Goal: Information Seeking & Learning: Find specific fact

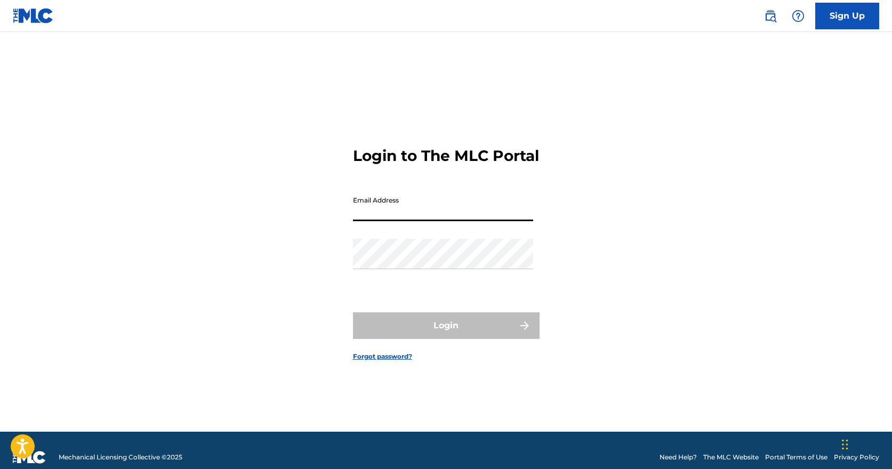
click at [401, 208] on input "Email Address" at bounding box center [443, 206] width 180 height 30
type input "[EMAIL_ADDRESS][DOMAIN_NAME]"
click at [446, 335] on button "Login" at bounding box center [446, 325] width 187 height 27
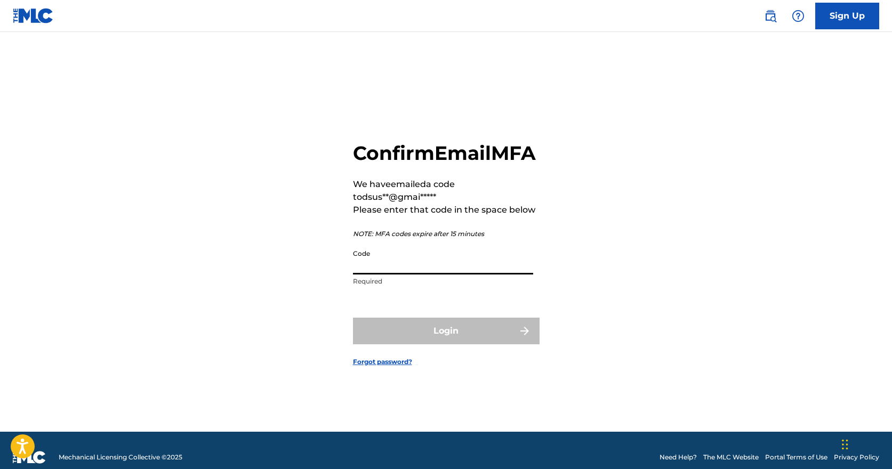
click at [393, 275] on input "Code" at bounding box center [443, 259] width 180 height 30
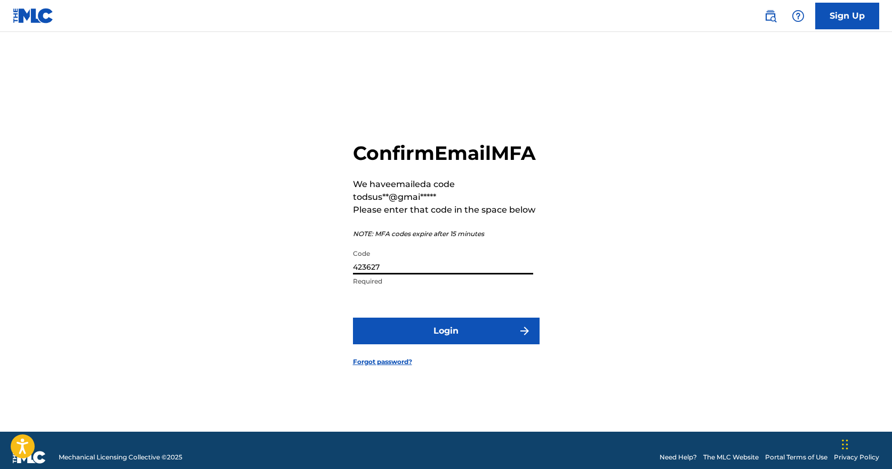
type input "423627"
click at [446, 343] on button "Login" at bounding box center [446, 331] width 187 height 27
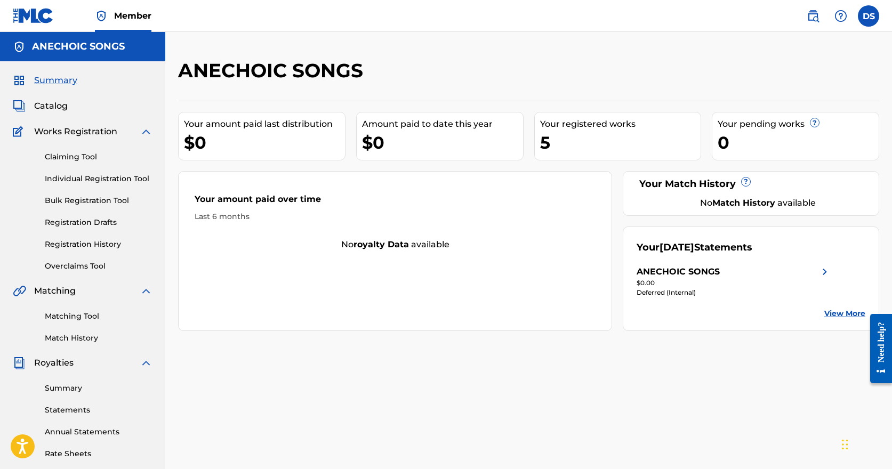
click at [29, 11] on img at bounding box center [33, 15] width 41 height 15
click at [820, 13] on link at bounding box center [812, 15] width 21 height 21
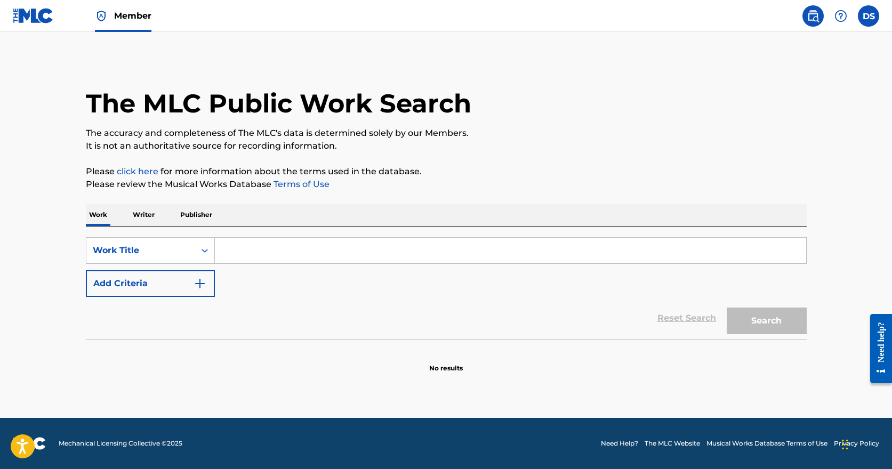
click at [247, 240] on input "Search Form" at bounding box center [510, 251] width 591 height 26
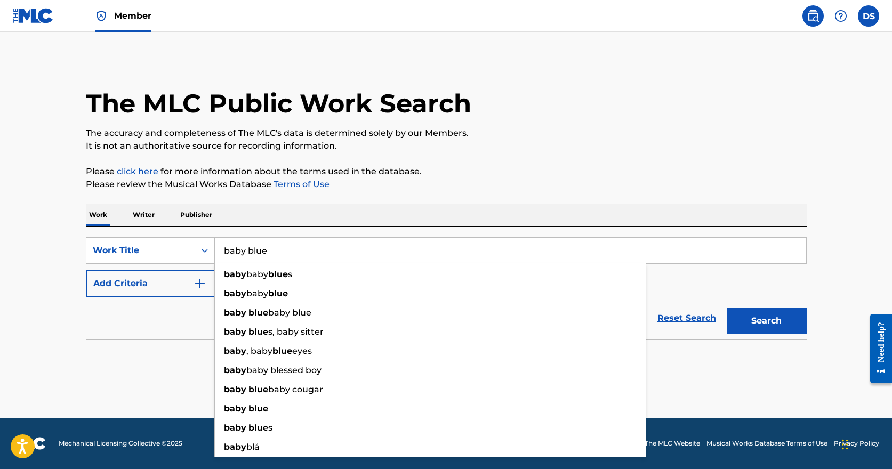
type input "baby blue"
click at [766, 321] on button "Search" at bounding box center [767, 321] width 80 height 27
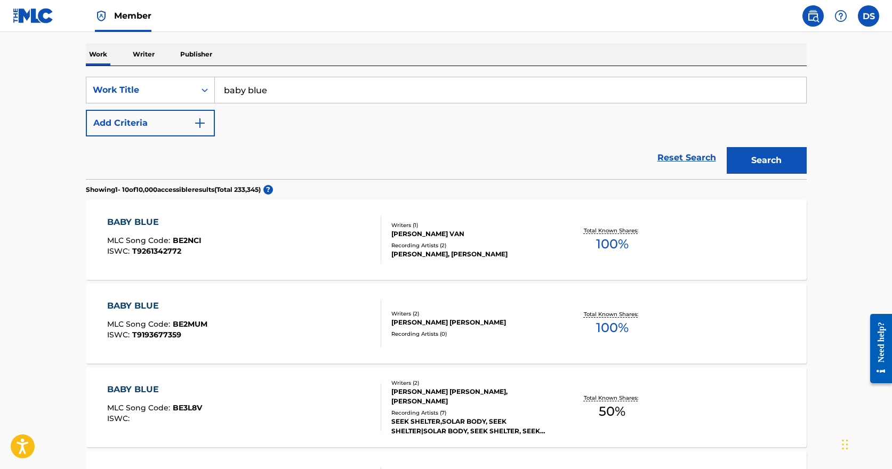
scroll to position [162, 0]
click at [163, 119] on button "Add Criteria" at bounding box center [150, 122] width 129 height 27
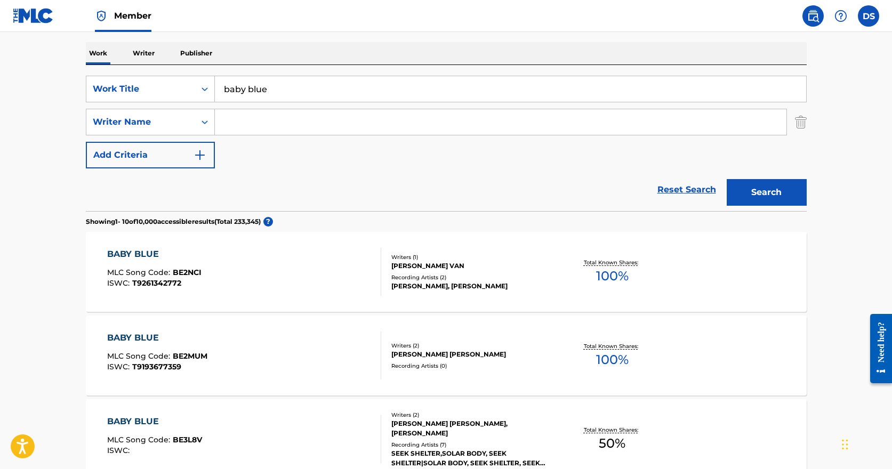
click at [163, 119] on div "Writer Name" at bounding box center [141, 122] width 96 height 13
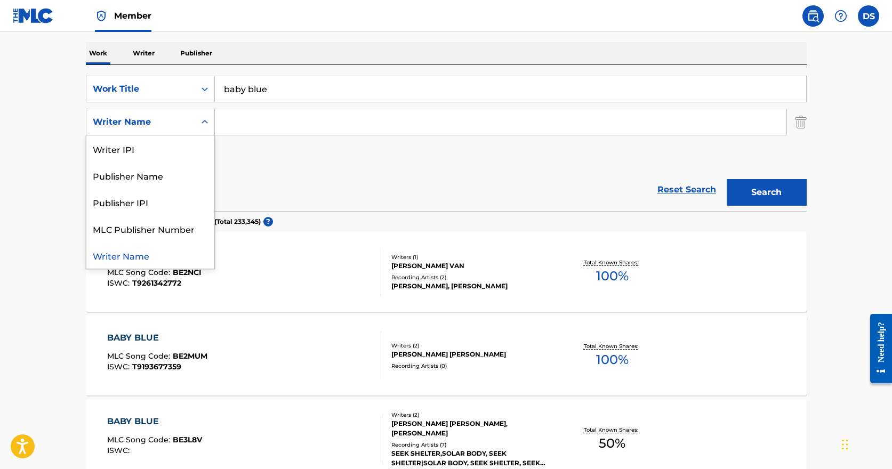
click at [163, 119] on div "Writer Name" at bounding box center [141, 122] width 96 height 13
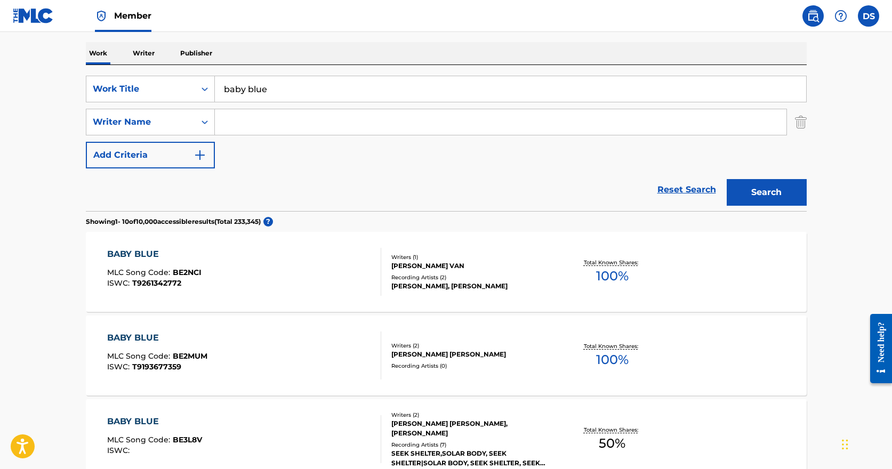
click at [163, 119] on div "Writer Name" at bounding box center [141, 122] width 96 height 13
click at [287, 139] on div "SearchWithCriteriaadaf4e28-dece-4590-9e35-f685fc2cac03 Work Title baby blue Sea…" at bounding box center [446, 122] width 721 height 93
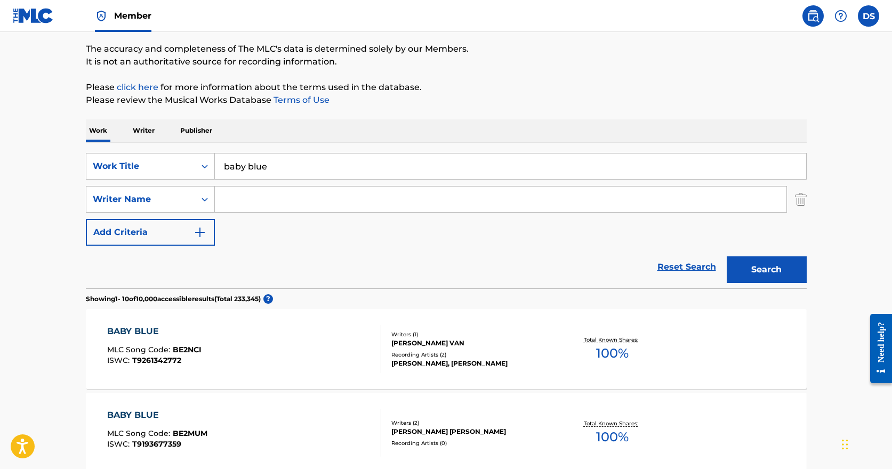
scroll to position [84, 0]
click at [252, 191] on input "Search Form" at bounding box center [500, 200] width 571 height 26
type input "k"
click at [766, 270] on button "Search" at bounding box center [767, 270] width 80 height 27
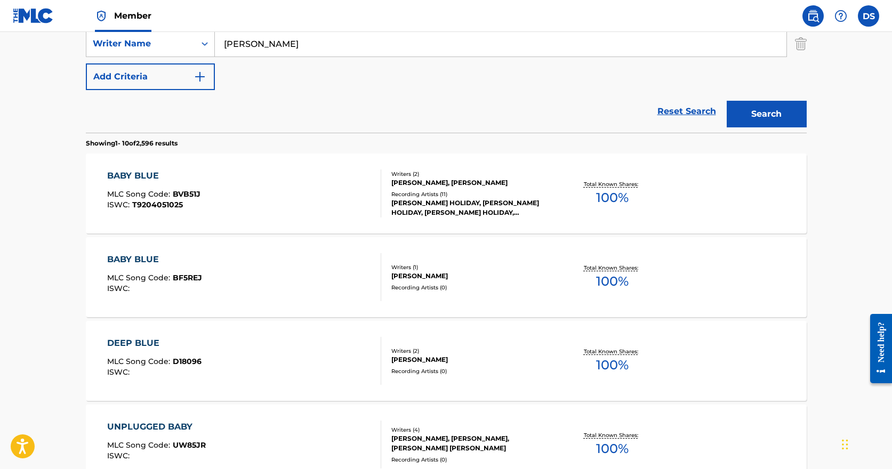
scroll to position [236, 0]
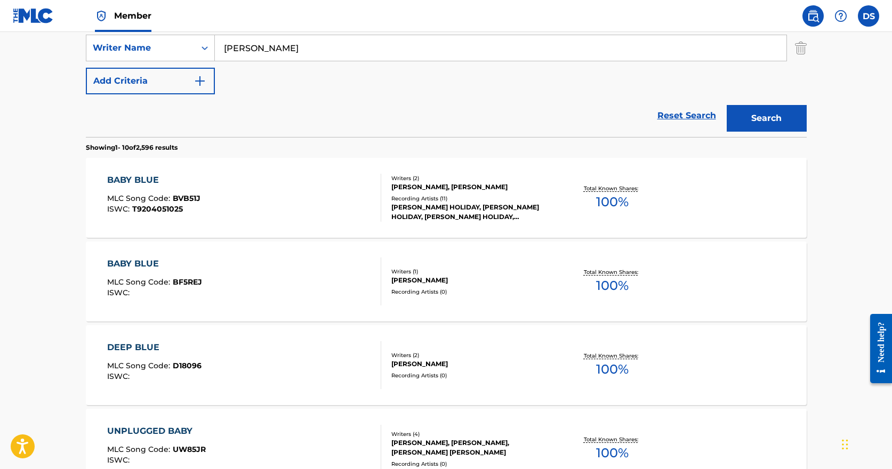
click at [277, 47] on input "[PERSON_NAME]" at bounding box center [500, 48] width 571 height 26
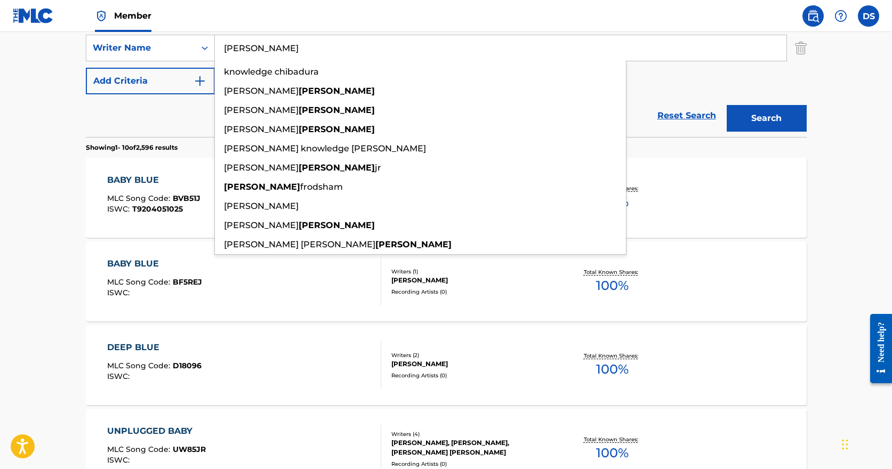
click at [766, 118] on button "Search" at bounding box center [767, 118] width 80 height 27
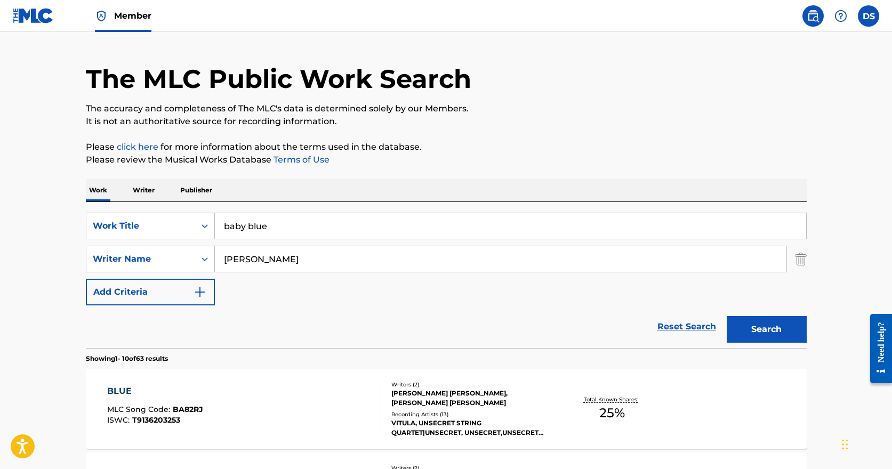
scroll to position [23, 0]
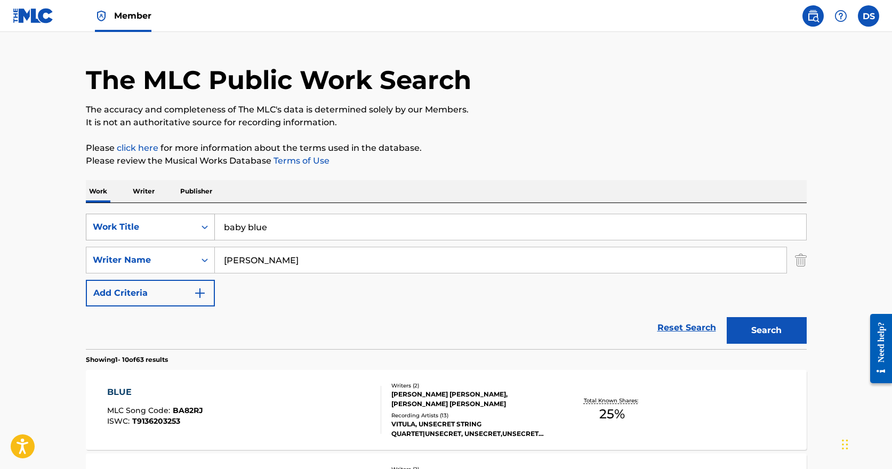
click at [202, 228] on icon "Search Form" at bounding box center [204, 227] width 11 height 11
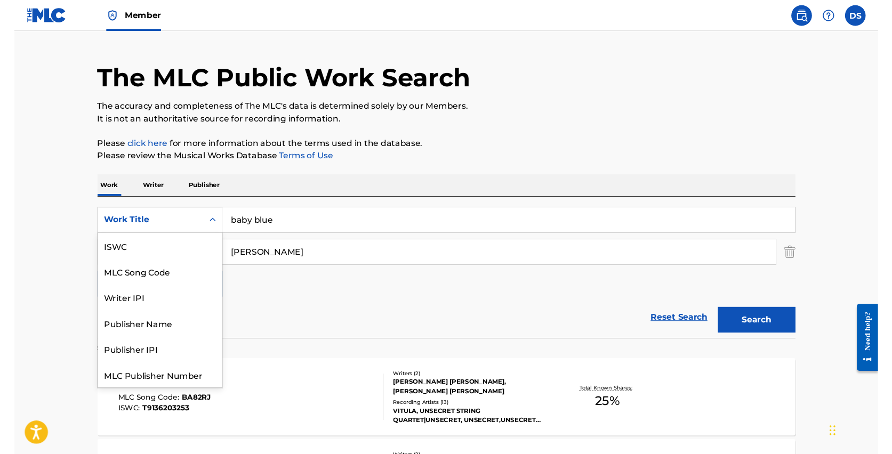
scroll to position [27, 0]
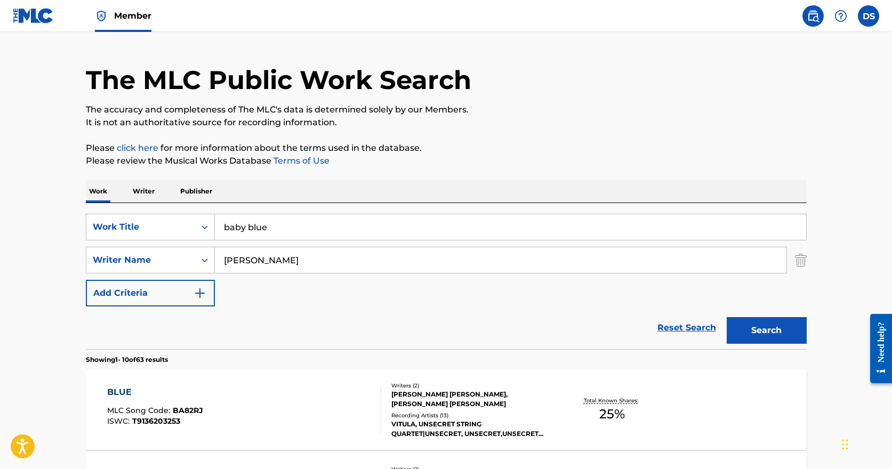
click at [202, 228] on icon "Search Form" at bounding box center [204, 227] width 11 height 11
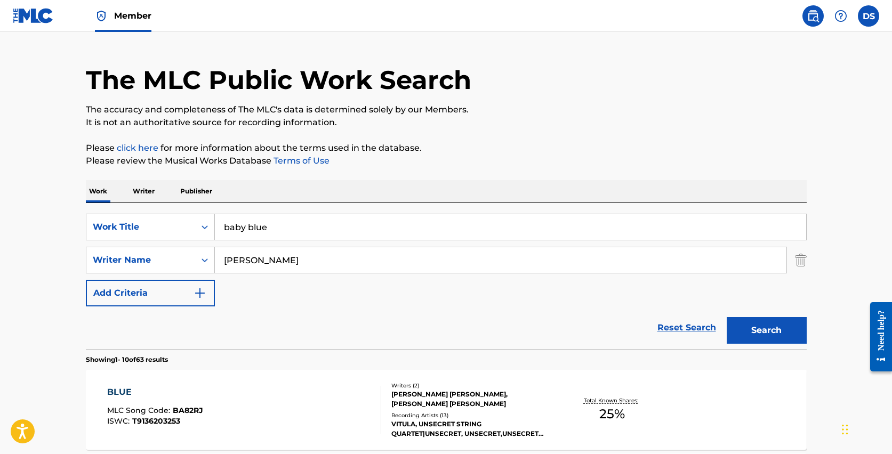
click at [242, 257] on input "[PERSON_NAME]" at bounding box center [500, 260] width 571 height 26
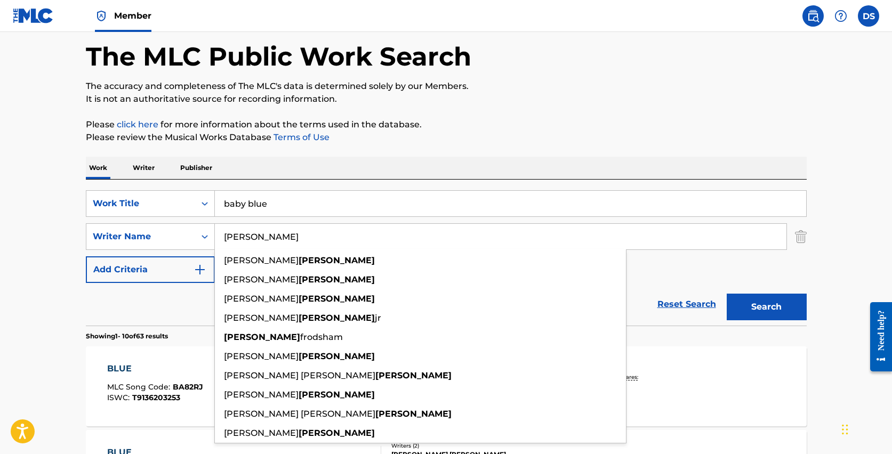
scroll to position [45, 0]
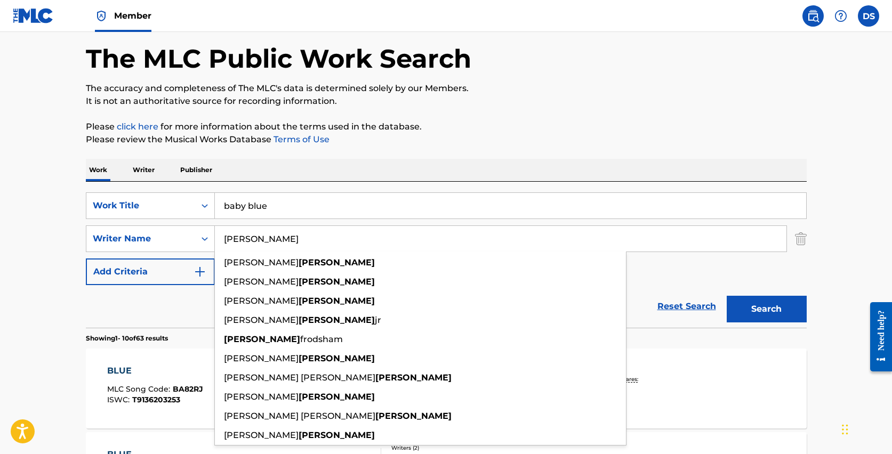
click at [231, 234] on input "[PERSON_NAME]" at bounding box center [500, 239] width 571 height 26
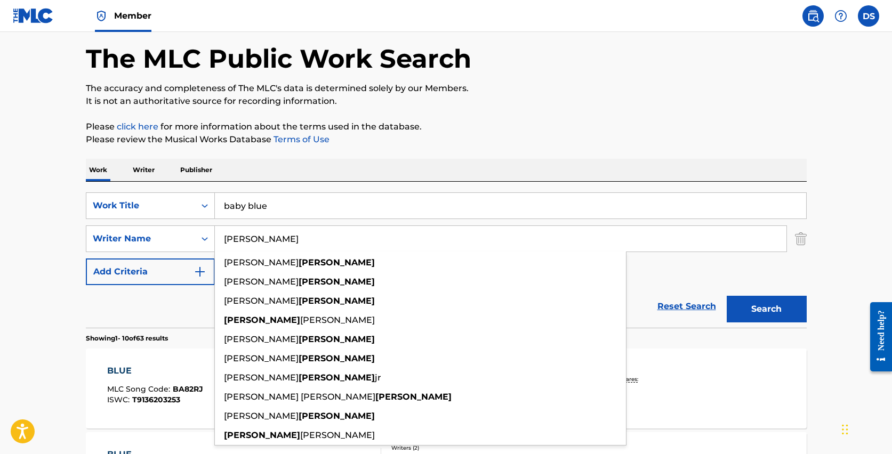
type input "[PERSON_NAME]"
click at [766, 309] on button "Search" at bounding box center [767, 309] width 80 height 27
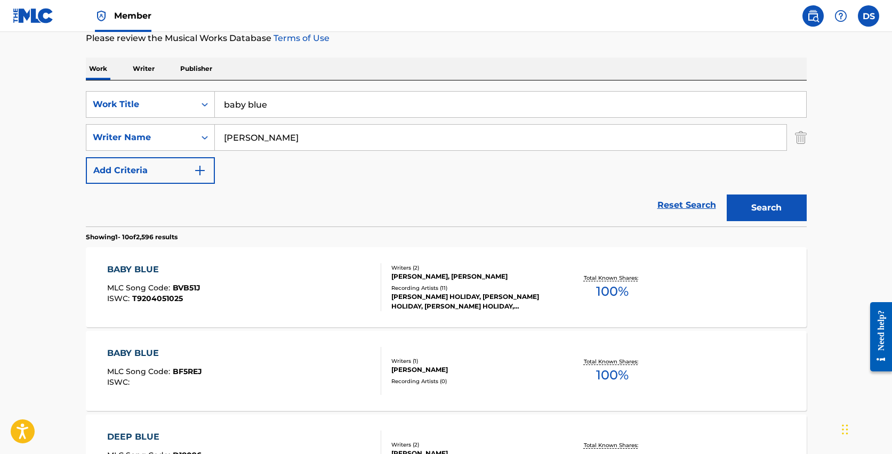
scroll to position [157, 0]
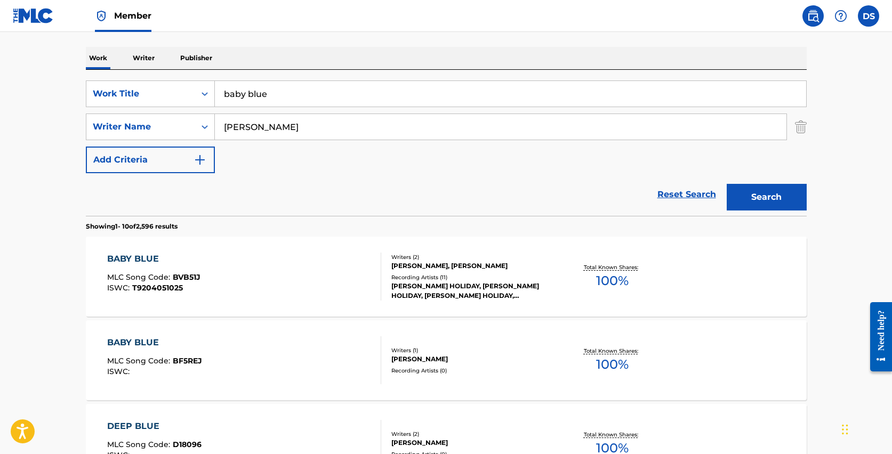
click at [431, 287] on div "[PERSON_NAME] HOLIDAY, [PERSON_NAME] HOLIDAY, [PERSON_NAME] HOLIDAY, [PERSON_NA…" at bounding box center [471, 290] width 161 height 19
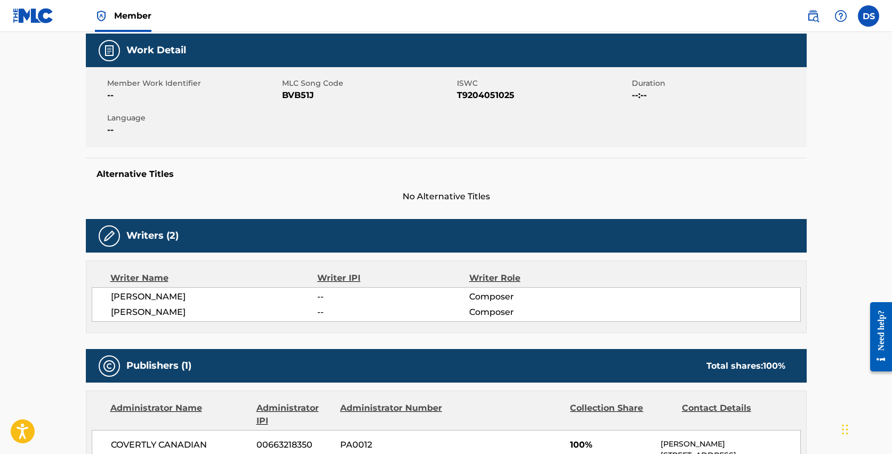
scroll to position [157, 0]
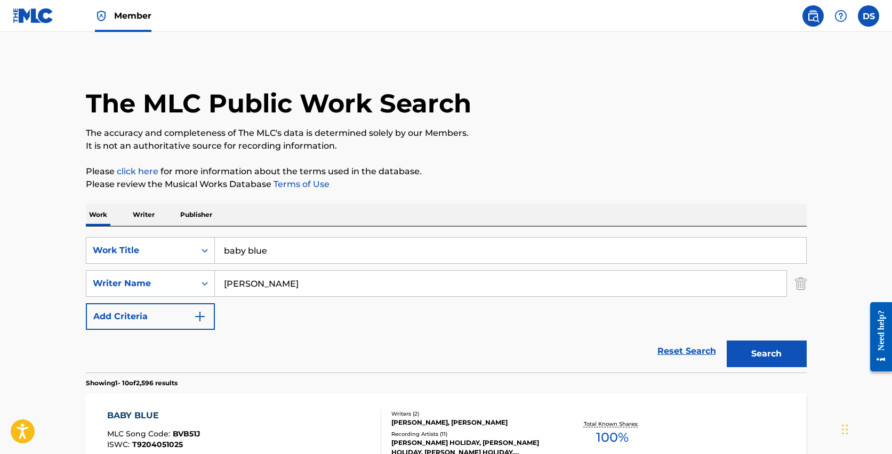
click at [237, 254] on input "baby blue" at bounding box center [510, 251] width 591 height 26
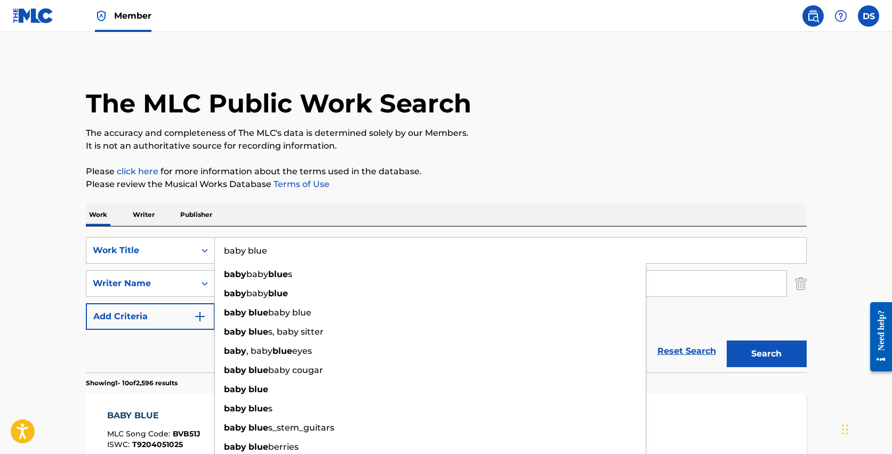
click at [237, 254] on input "baby blue" at bounding box center [510, 251] width 591 height 26
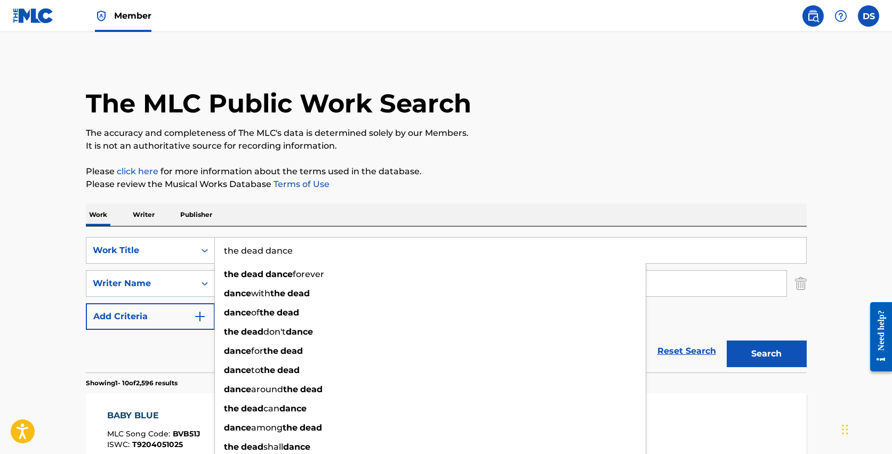
type input "the dead dance"
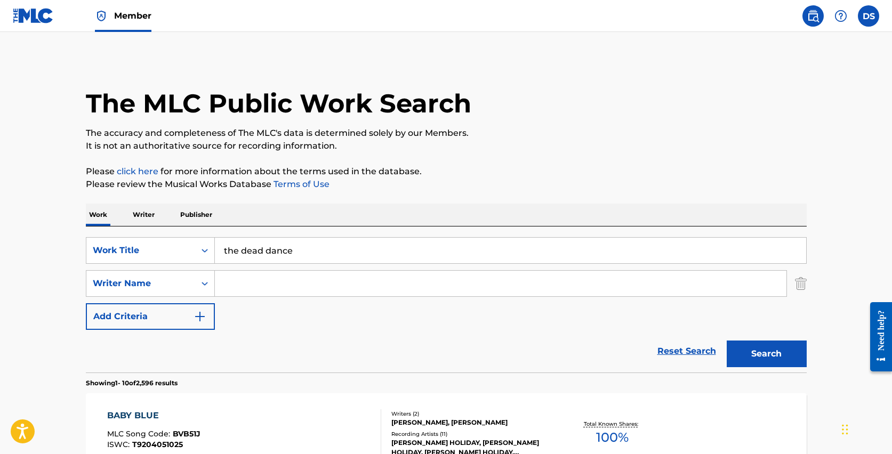
click at [766, 354] on button "Search" at bounding box center [767, 354] width 80 height 27
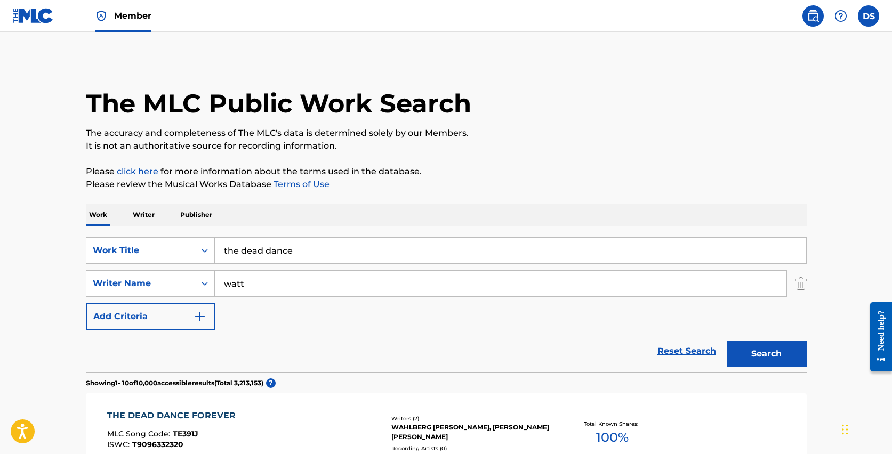
click at [766, 354] on button "Search" at bounding box center [767, 354] width 80 height 27
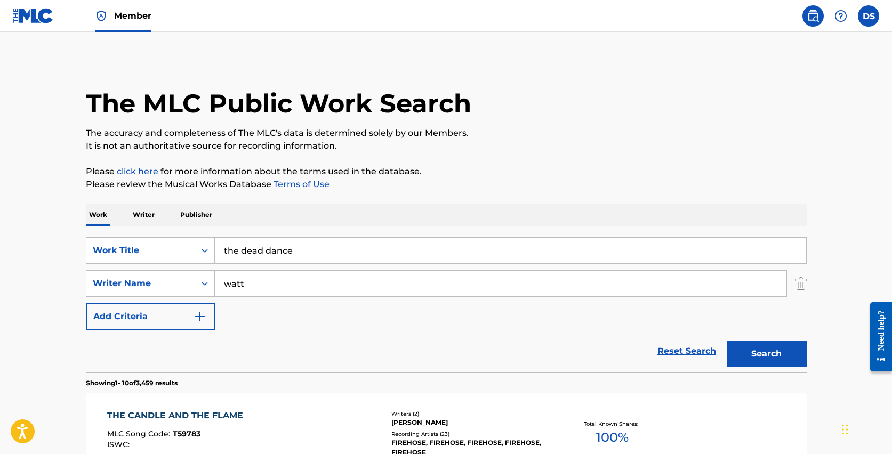
click at [231, 282] on input "watt" at bounding box center [500, 284] width 571 height 26
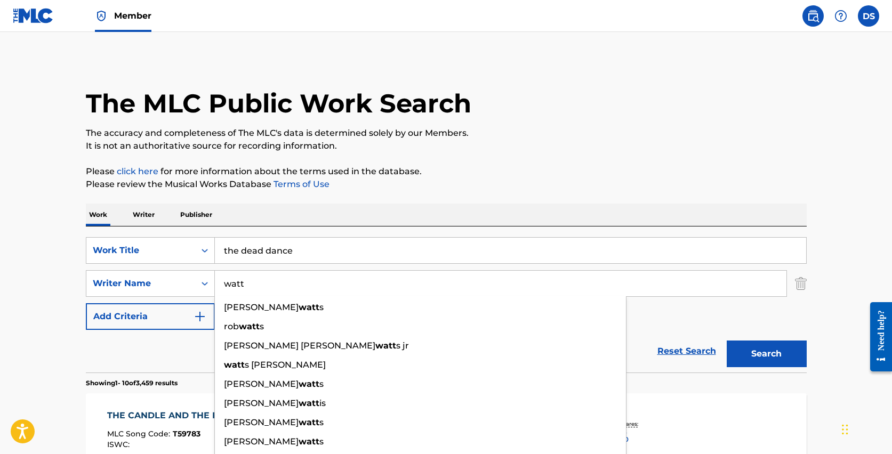
click at [231, 282] on input "watt" at bounding box center [500, 284] width 571 height 26
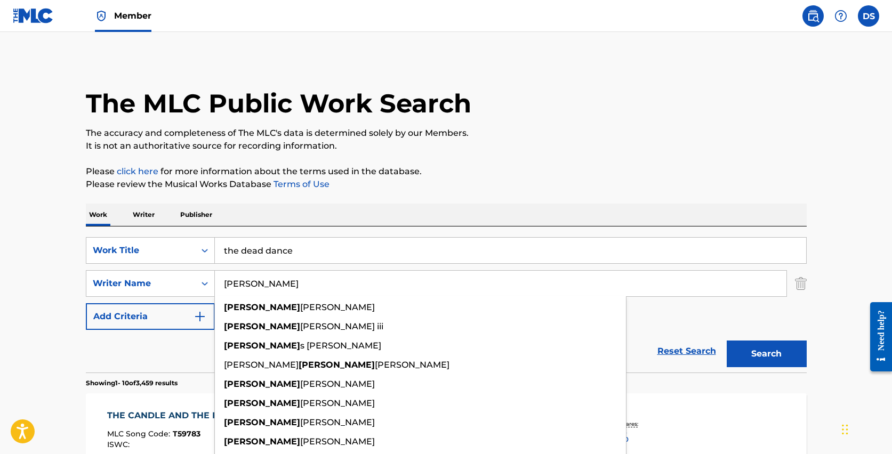
click at [766, 354] on button "Search" at bounding box center [767, 354] width 80 height 27
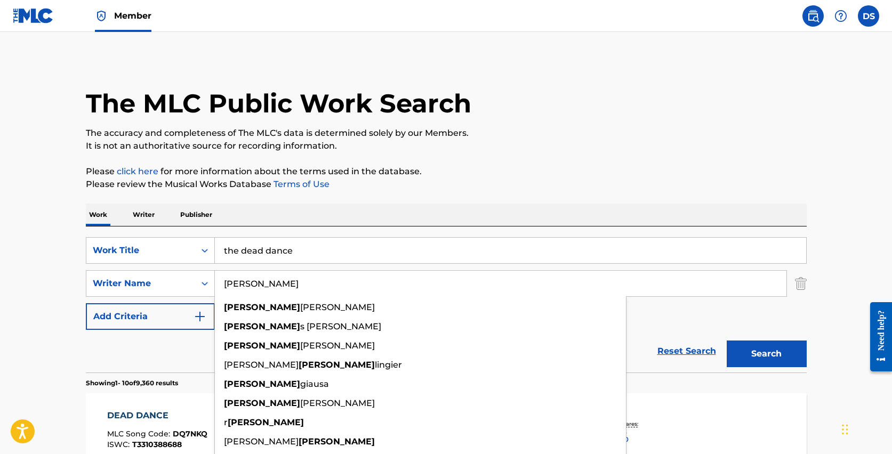
type input "[PERSON_NAME]"
drag, startPoint x: 0, startPoint y: 263, endPoint x: 29, endPoint y: 269, distance: 29.4
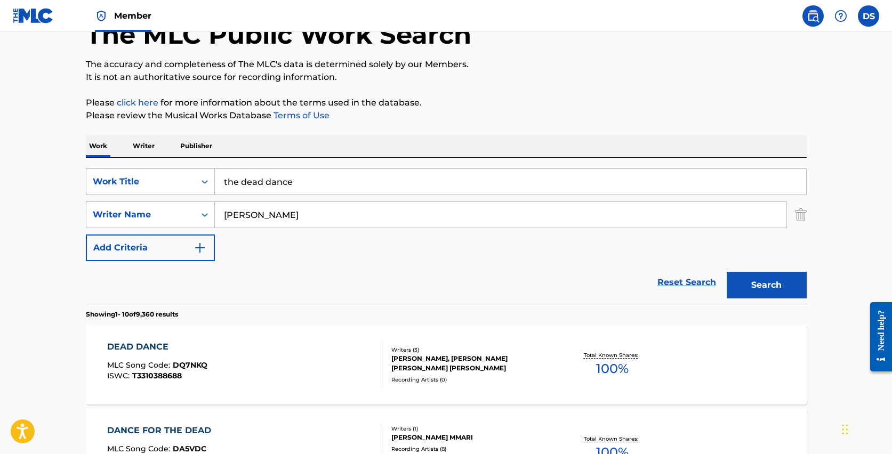
scroll to position [103, 0]
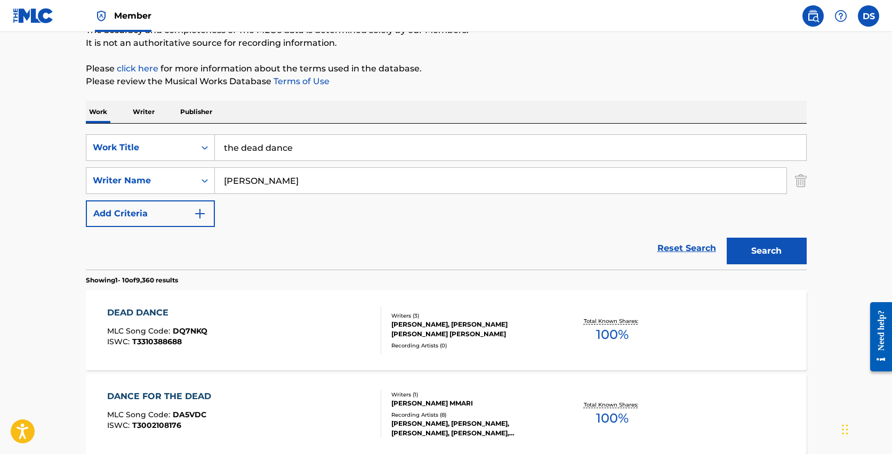
click at [441, 320] on div "[PERSON_NAME], [PERSON_NAME] [PERSON_NAME] [PERSON_NAME]" at bounding box center [471, 329] width 161 height 19
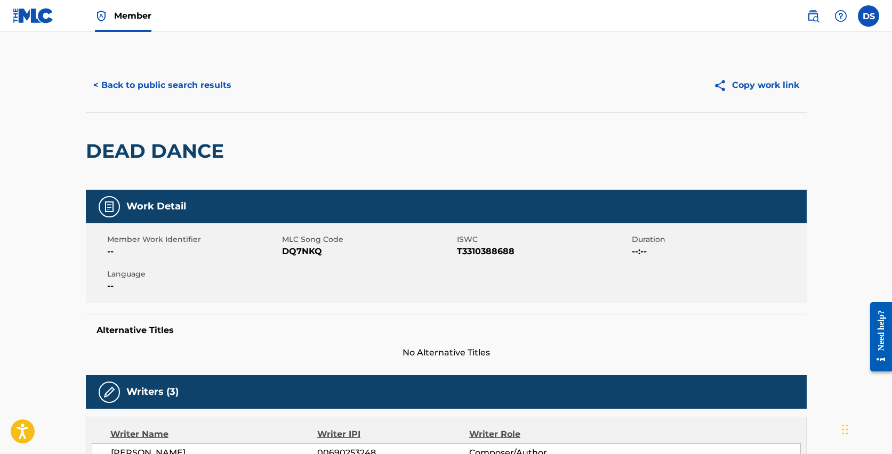
click at [128, 82] on button "< Back to public search results" at bounding box center [162, 85] width 153 height 27
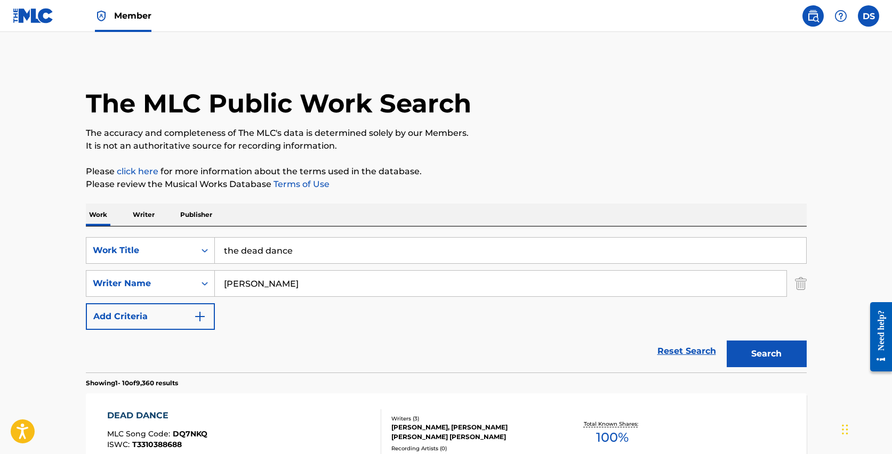
scroll to position [103, 0]
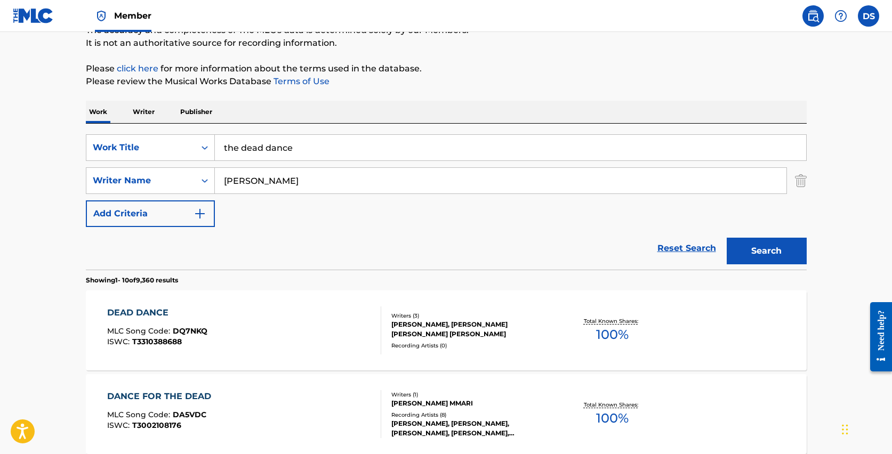
click at [254, 149] on input "the dead dance" at bounding box center [510, 148] width 591 height 26
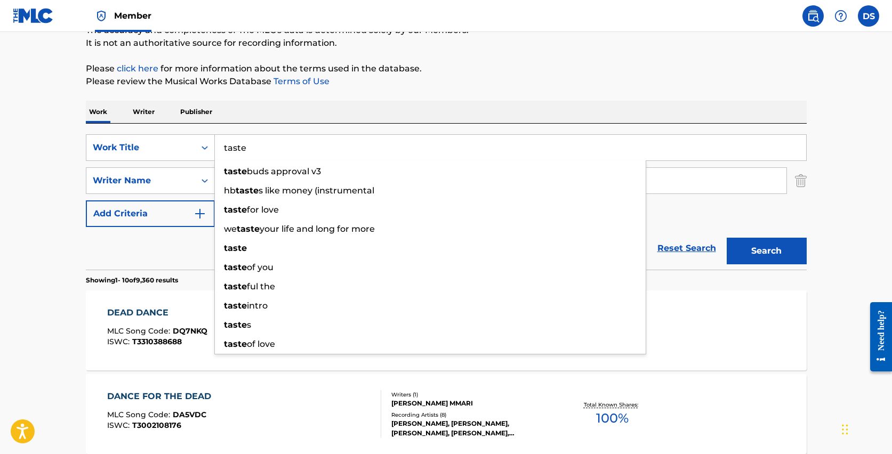
type input "taste"
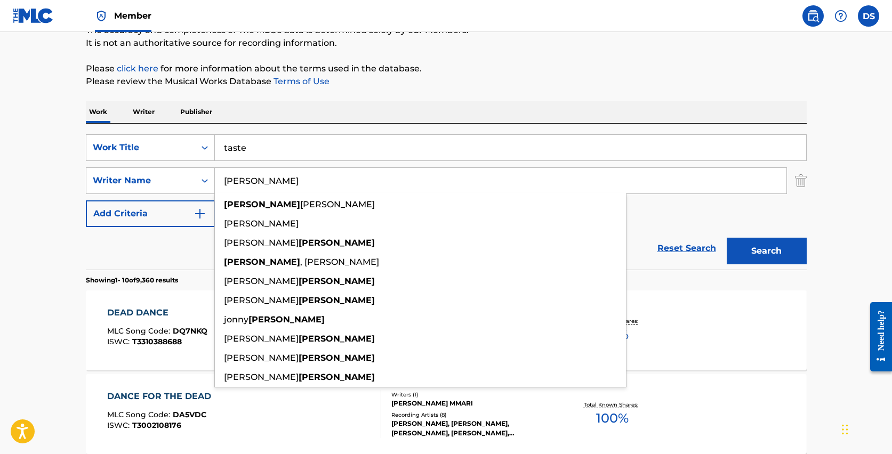
type input "[PERSON_NAME]"
click at [766, 251] on button "Search" at bounding box center [767, 251] width 80 height 27
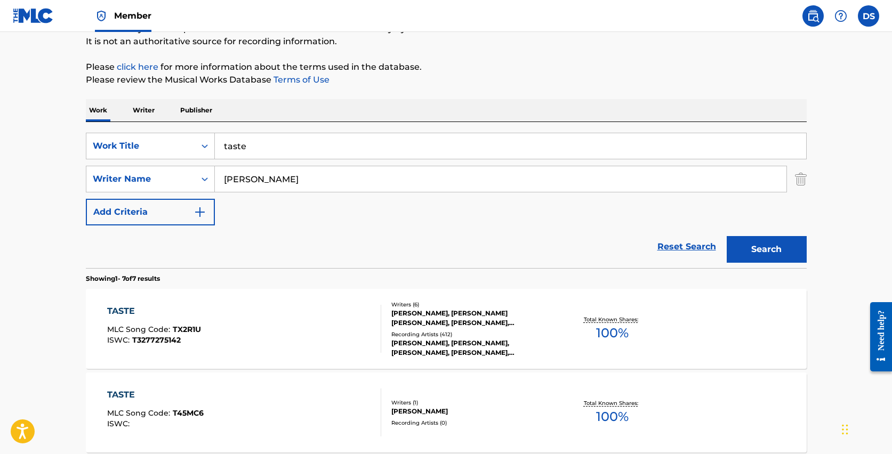
scroll to position [107, 0]
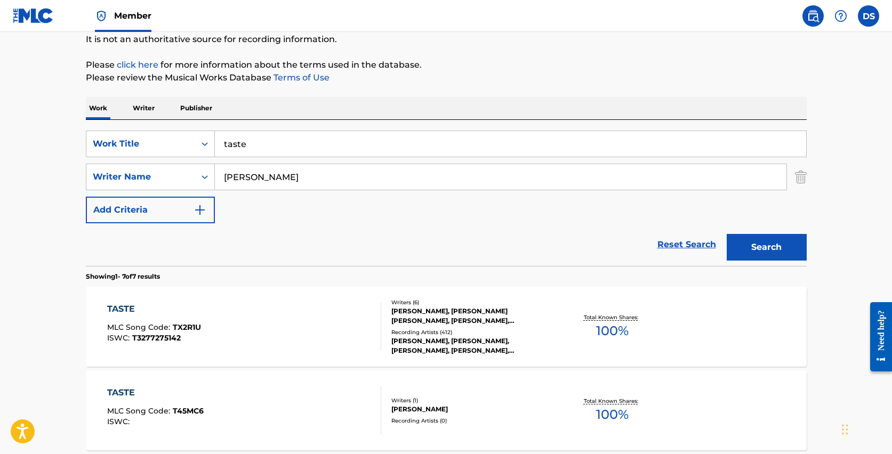
click at [210, 302] on div "TASTE MLC Song Code : TX2R1U ISWC : T3277275142 Writers ( 6 ) [PERSON_NAME], [P…" at bounding box center [446, 327] width 721 height 80
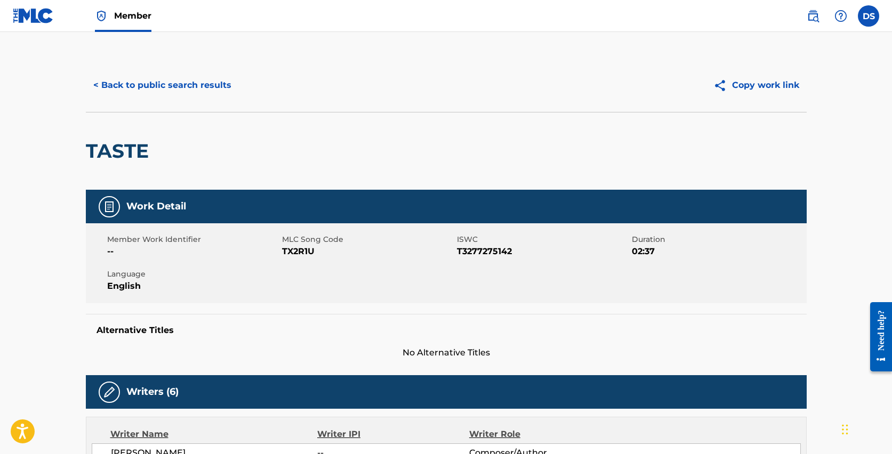
click at [155, 86] on button "< Back to public search results" at bounding box center [162, 85] width 153 height 27
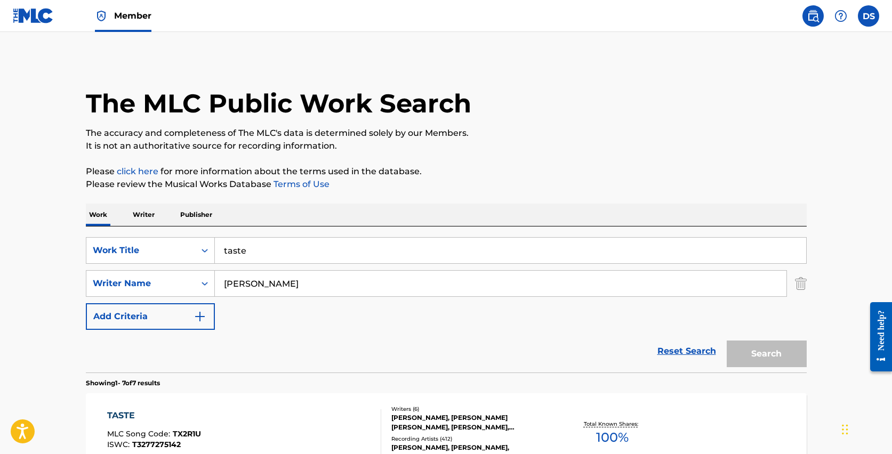
scroll to position [107, 0]
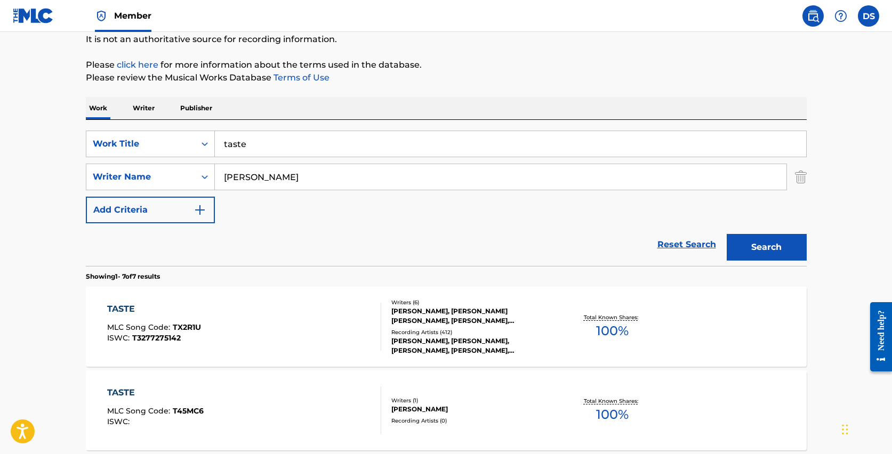
click at [248, 150] on input "taste" at bounding box center [510, 144] width 591 height 26
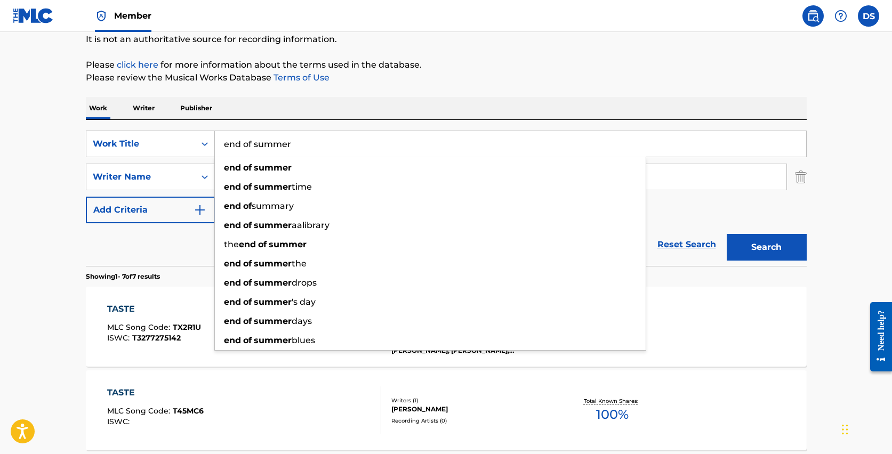
type input "end of summer"
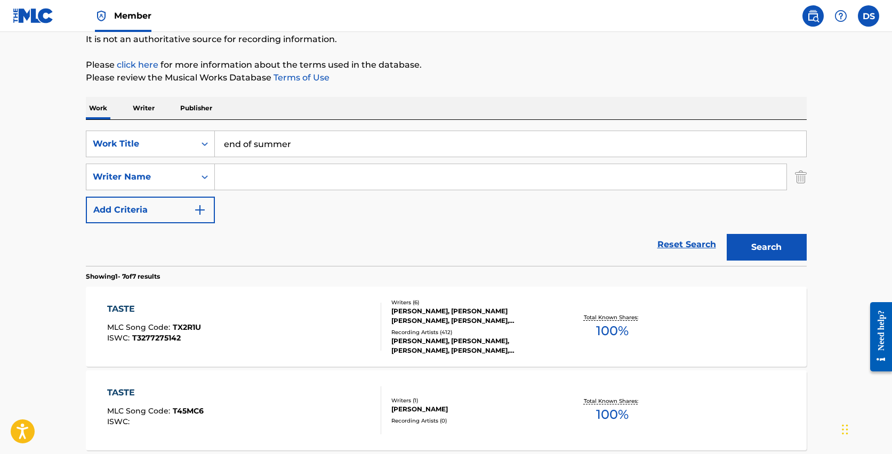
click at [766, 247] on button "Search" at bounding box center [767, 247] width 80 height 27
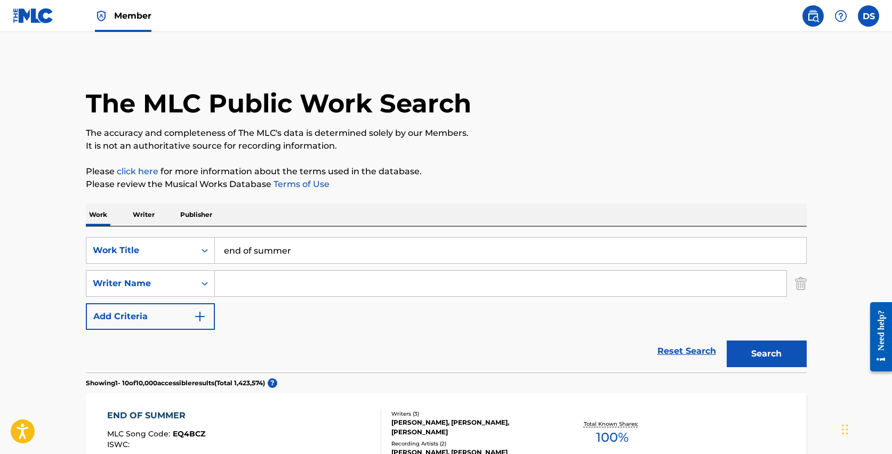
scroll to position [0, 0]
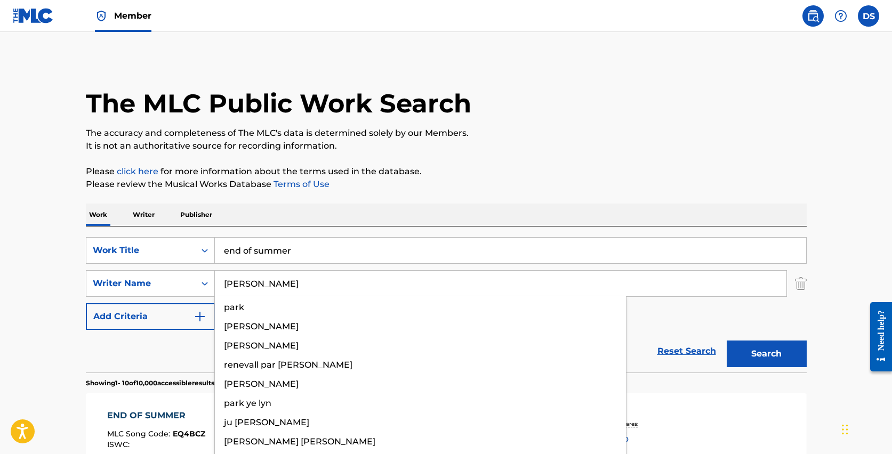
click at [766, 354] on button "Search" at bounding box center [767, 354] width 80 height 27
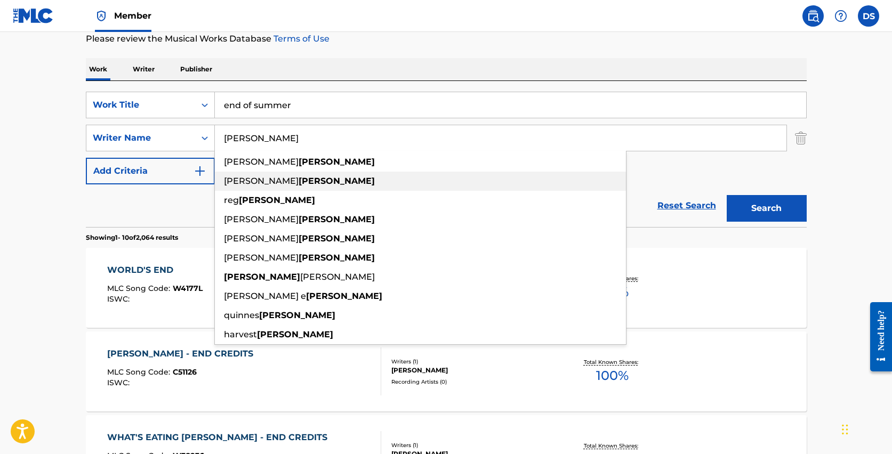
scroll to position [153, 0]
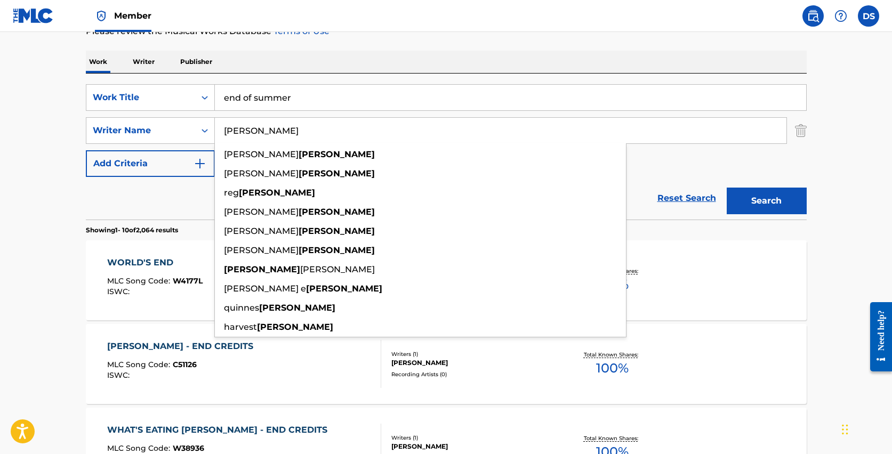
type input "[PERSON_NAME]"
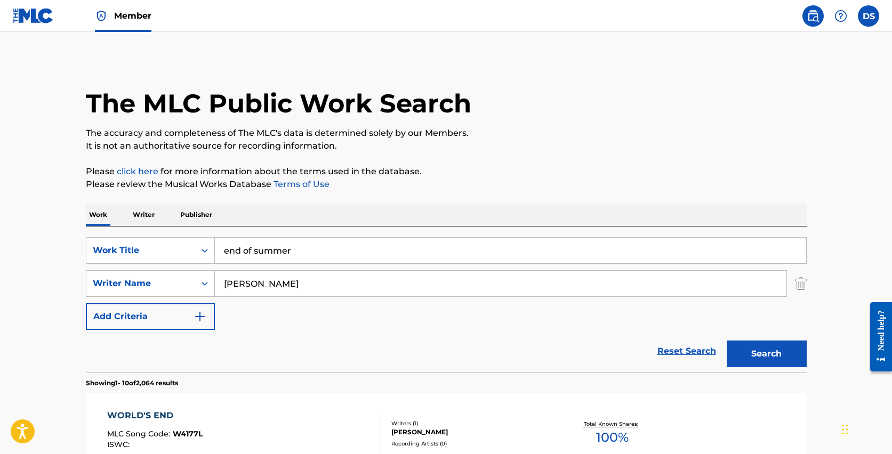
scroll to position [0, 0]
click at [255, 251] on input "end of summer" at bounding box center [510, 251] width 591 height 26
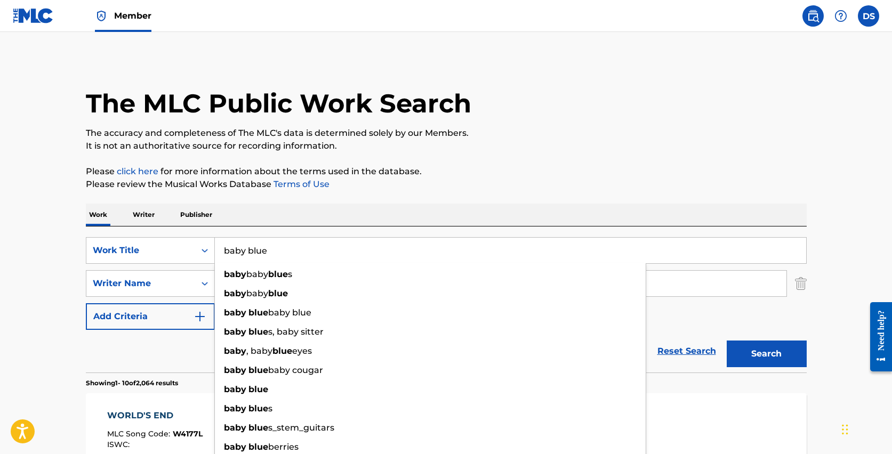
type input "baby blue"
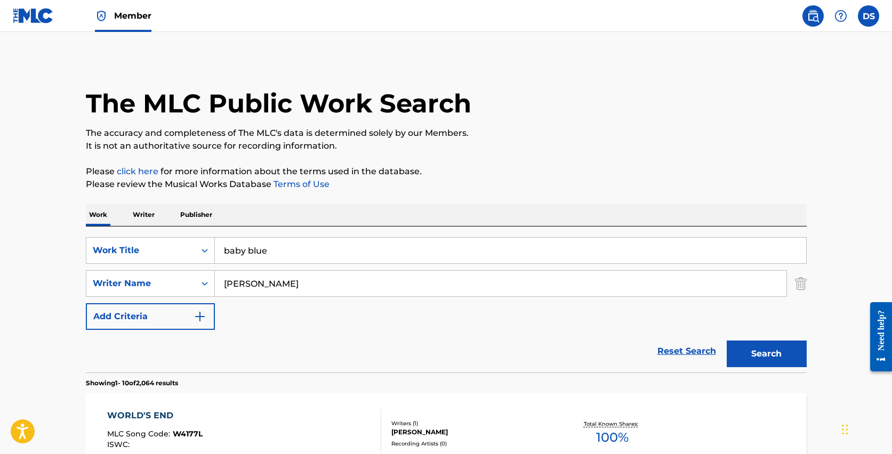
click at [766, 354] on button "Search" at bounding box center [767, 354] width 80 height 27
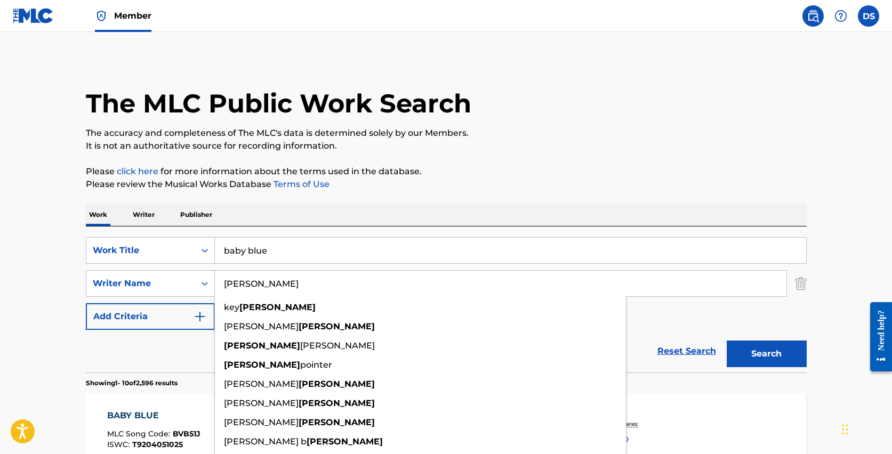
click at [243, 284] on input "[PERSON_NAME]" at bounding box center [500, 284] width 571 height 26
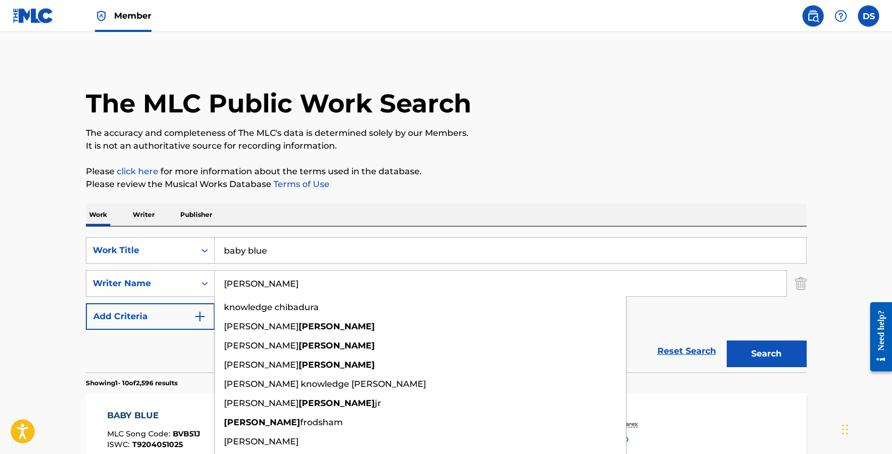
type input "[PERSON_NAME]"
click at [766, 354] on button "Search" at bounding box center [767, 354] width 80 height 27
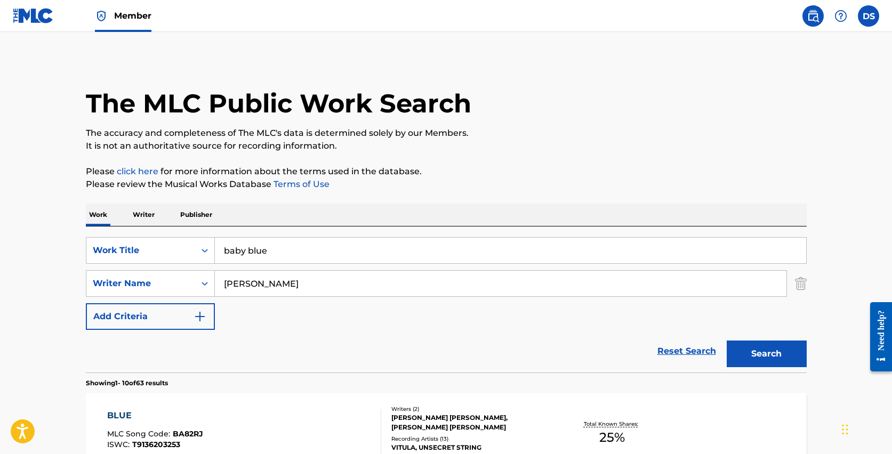
click at [232, 249] on input "baby blue" at bounding box center [510, 251] width 591 height 26
type input "air"
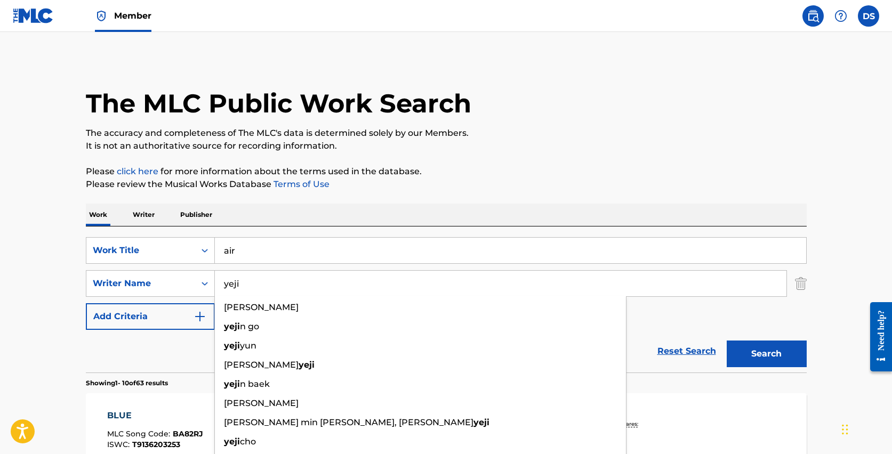
type input "yeji"
click at [766, 354] on button "Search" at bounding box center [767, 354] width 80 height 27
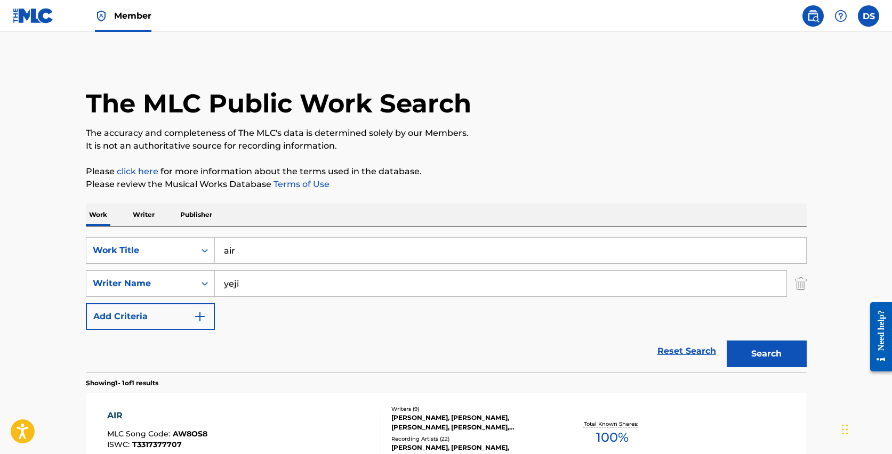
click at [230, 288] on input "yeji" at bounding box center [500, 284] width 571 height 26
type input "hwang"
click at [766, 354] on button "Search" at bounding box center [767, 354] width 80 height 27
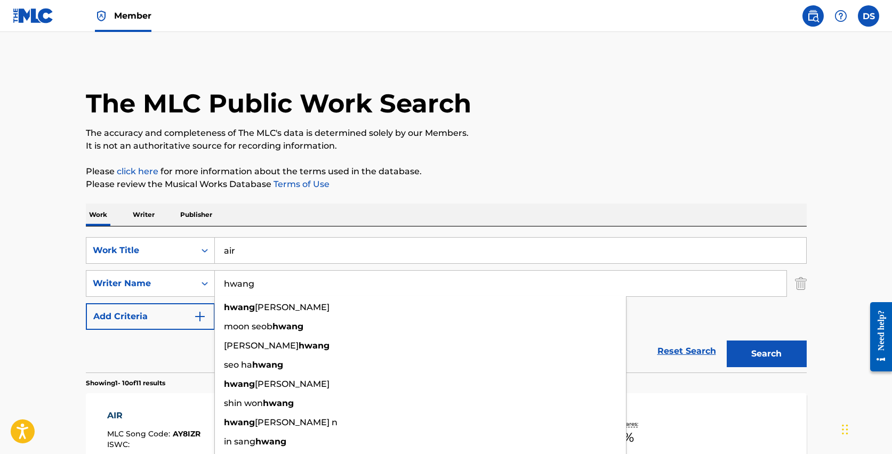
click at [766, 354] on button "Search" at bounding box center [767, 354] width 80 height 27
